Goal: Check status: Check status

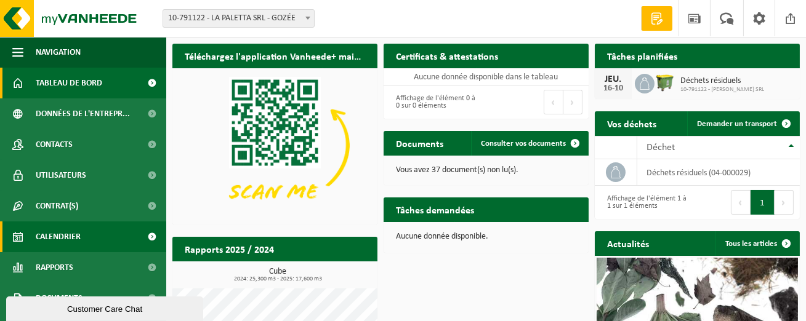
click at [58, 235] on span "Calendrier" at bounding box center [58, 237] width 45 height 31
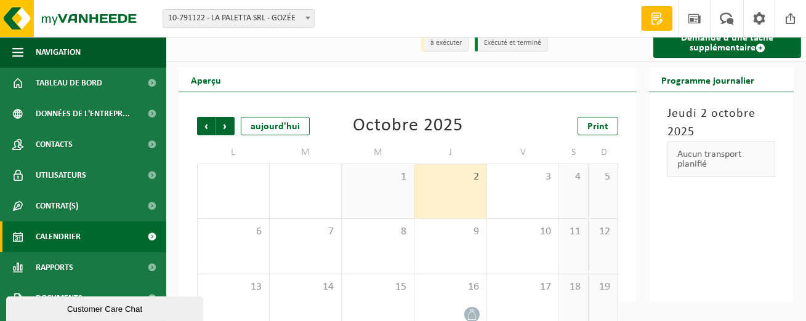
scroll to position [10, 0]
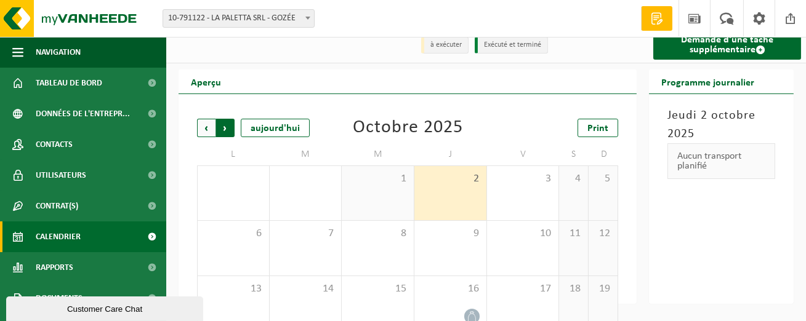
click at [201, 130] on span "Précédent" at bounding box center [206, 128] width 18 height 18
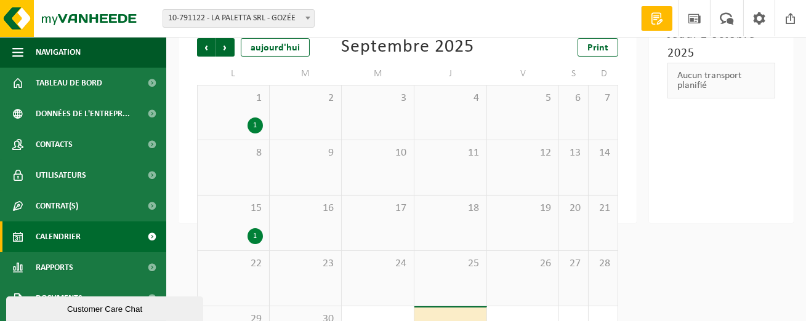
scroll to position [91, 0]
click at [227, 48] on span "Suivant" at bounding box center [225, 48] width 18 height 18
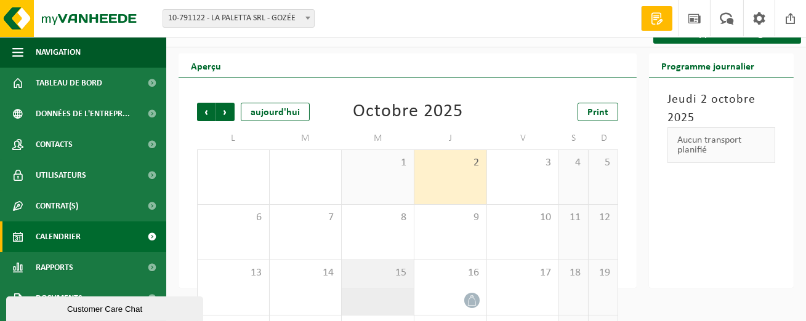
scroll to position [0, 0]
